Goal: Task Accomplishment & Management: Manage account settings

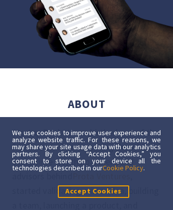
scroll to position [6756, 0]
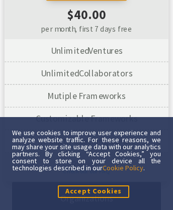
scroll to position [5911, 0]
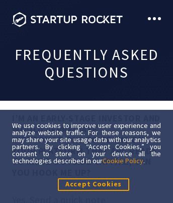
scroll to position [6076, 0]
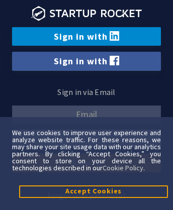
click at [86, 36] on link "Sign in with LinkedIn" at bounding box center [86, 36] width 149 height 19
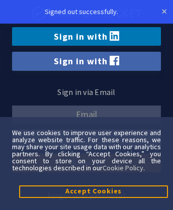
click at [86, 61] on link "Sign in with Facebook" at bounding box center [86, 61] width 149 height 19
